Goal: Task Accomplishment & Management: Use online tool/utility

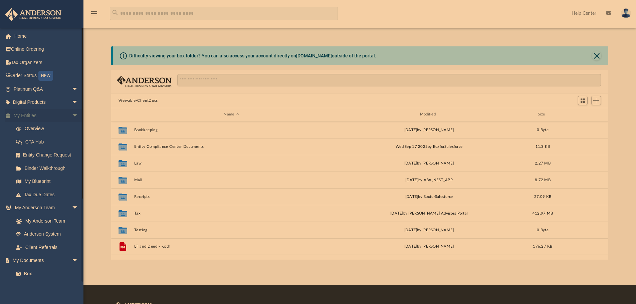
scroll to position [147, 492]
click at [72, 117] on span "arrow_drop_down" at bounding box center [78, 116] width 13 height 14
click at [72, 127] on span "arrow_drop_down" at bounding box center [78, 129] width 13 height 14
click at [72, 145] on span "arrow_drop_down" at bounding box center [78, 142] width 13 height 14
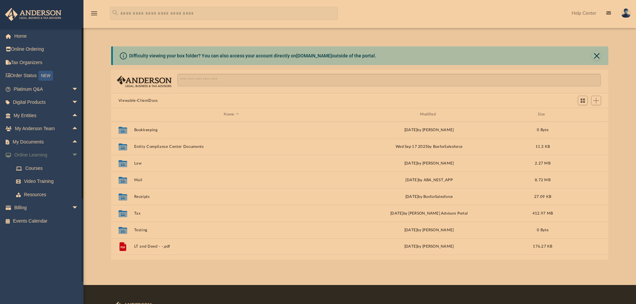
click at [72, 154] on span "arrow_drop_down" at bounding box center [78, 156] width 13 height 14
click at [72, 142] on span "arrow_drop_up" at bounding box center [78, 142] width 13 height 14
click at [37, 196] on link "Notarize" at bounding box center [48, 194] width 79 height 13
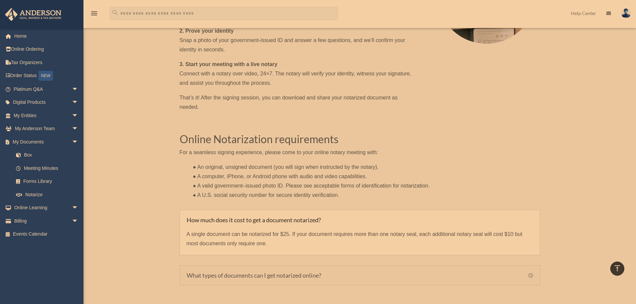
scroll to position [400, 0]
